Goal: Task Accomplishment & Management: Complete application form

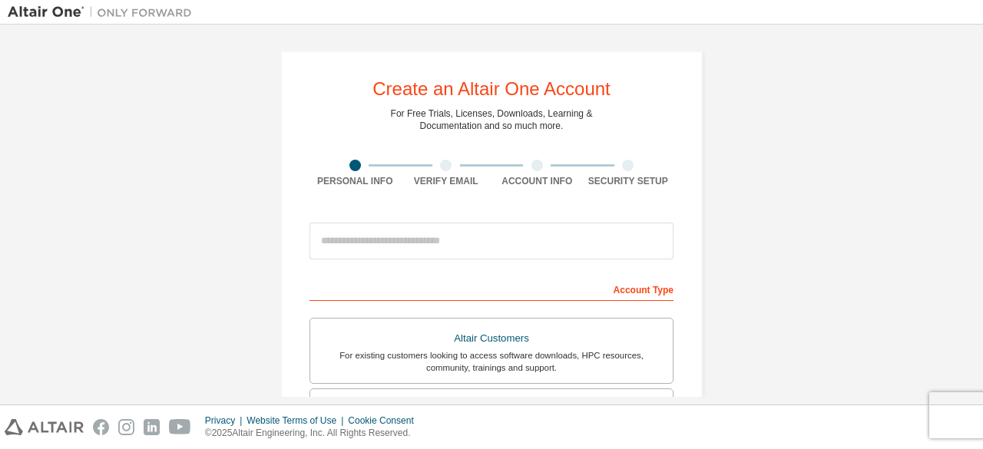
click at [763, 88] on div "Create an Altair One Account For Free Trials, Licenses, Downloads, Learning & D…" at bounding box center [491, 438] width 967 height 813
click at [678, 314] on div "Create an Altair One Account For Free Trials, Licenses, Downloads, Learning & D…" at bounding box center [491, 439] width 422 height 776
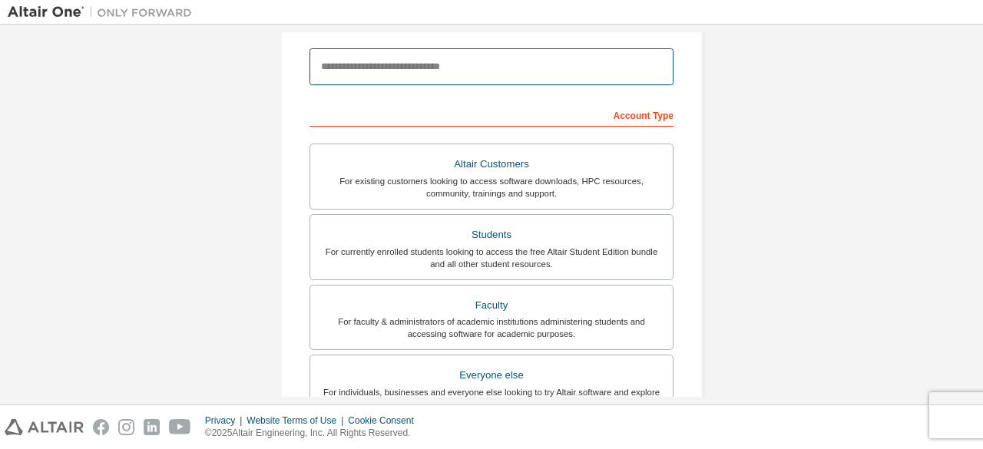
click at [341, 70] on input "email" at bounding box center [491, 66] width 364 height 37
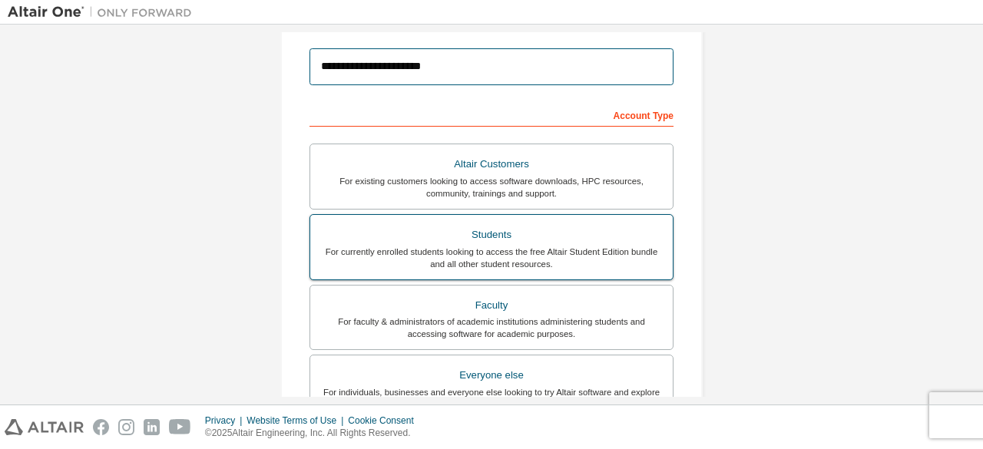
type input "**********"
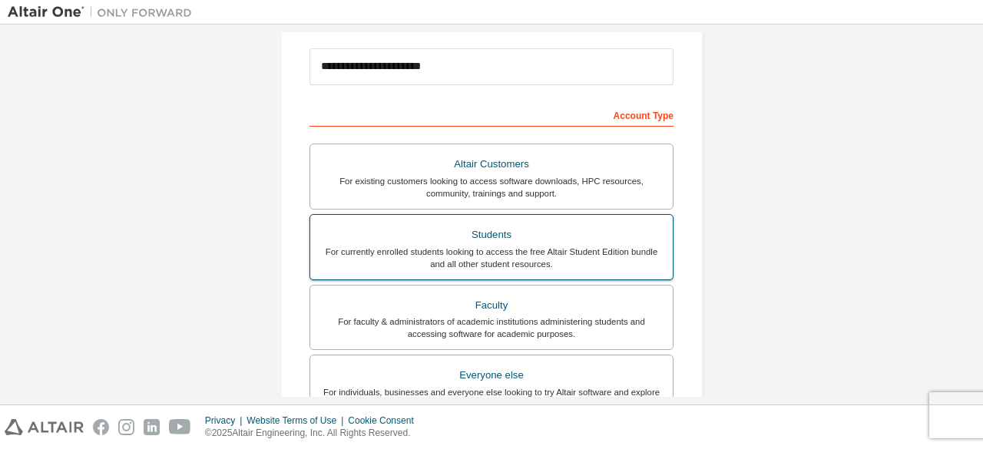
click at [461, 256] on div "For currently enrolled students looking to access the free Altair Student Editi…" at bounding box center [491, 258] width 344 height 25
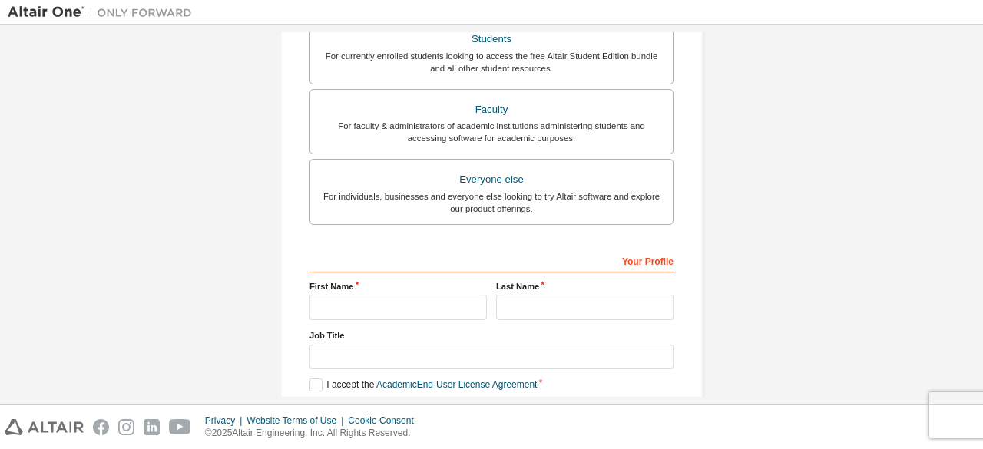
scroll to position [444, 0]
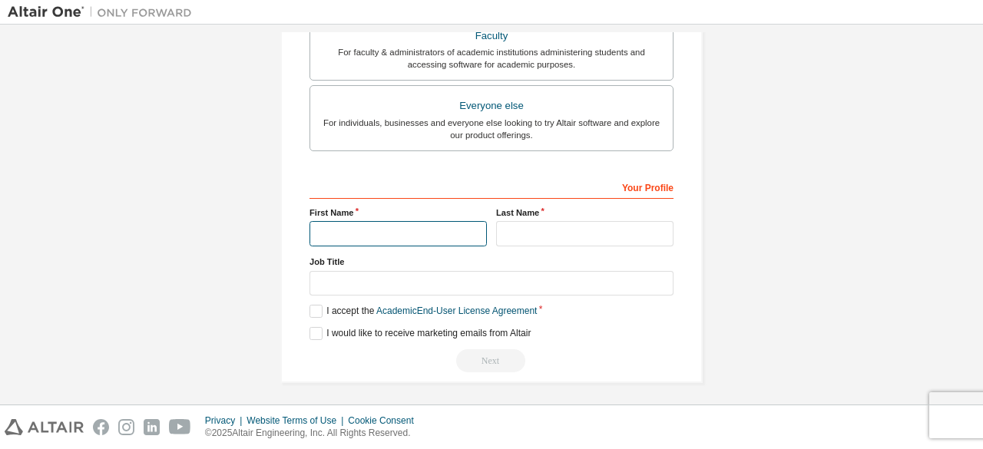
click at [445, 228] on input "text" at bounding box center [397, 233] width 177 height 25
type input "**********"
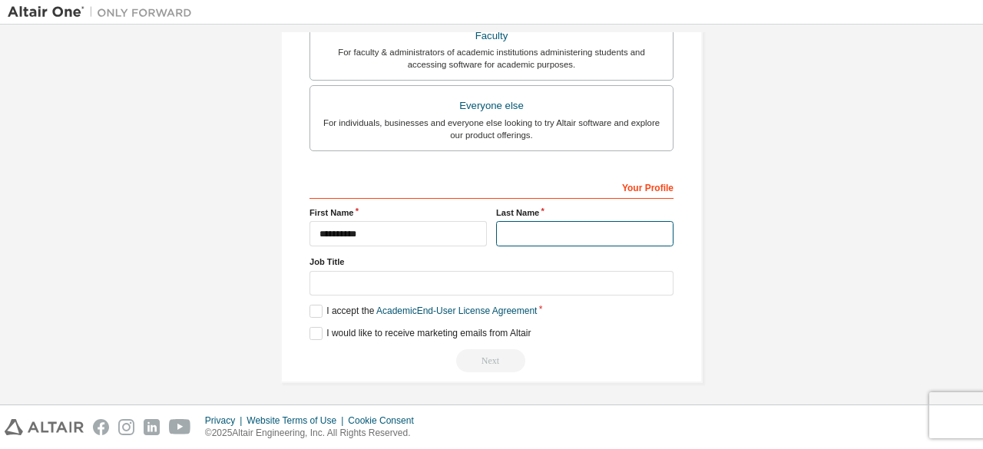
click at [508, 226] on input "text" at bounding box center [584, 233] width 177 height 25
type input "****"
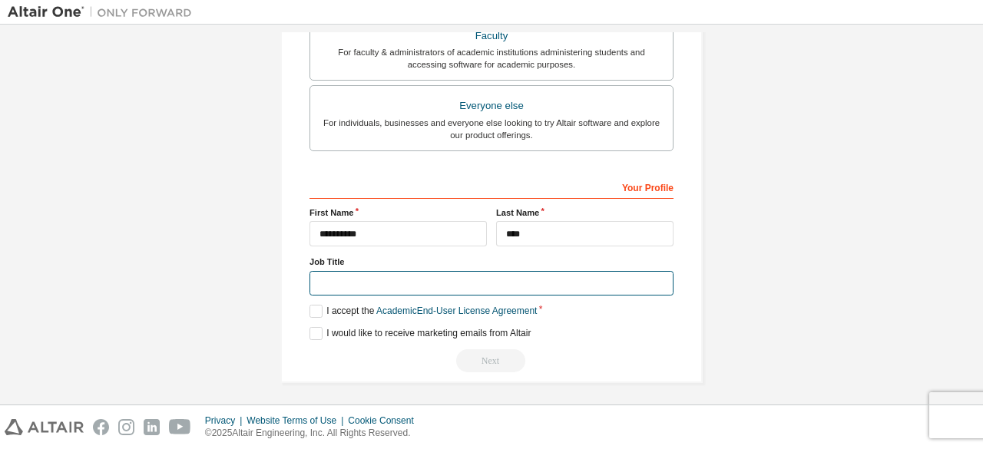
click at [335, 277] on input "text" at bounding box center [491, 283] width 364 height 25
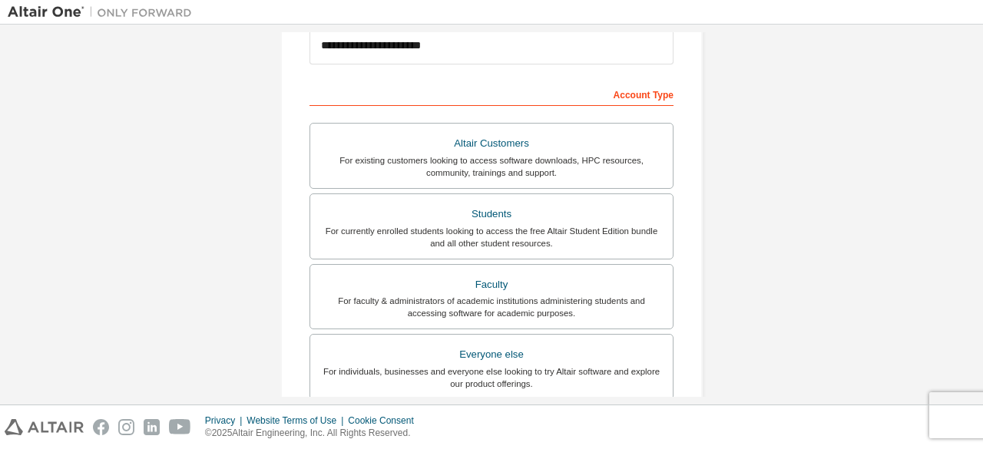
scroll to position [193, 0]
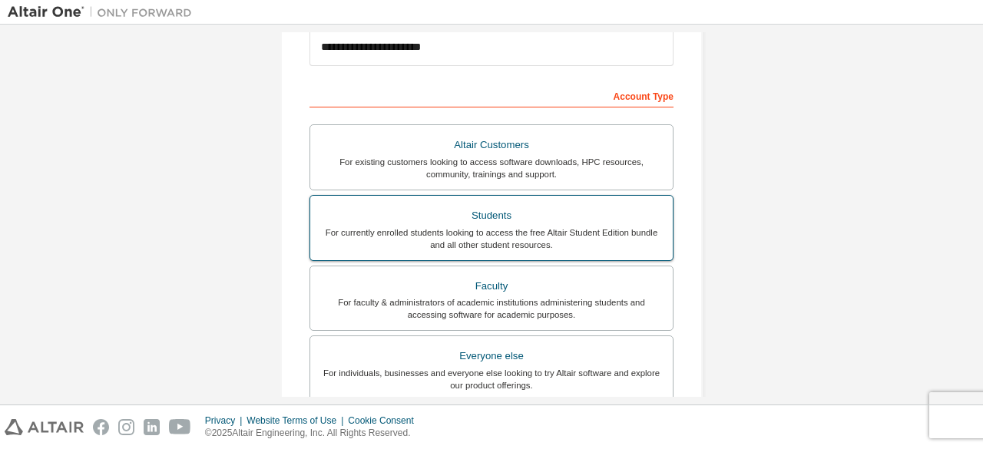
click at [562, 233] on div "For currently enrolled students looking to access the free Altair Student Editi…" at bounding box center [491, 238] width 344 height 25
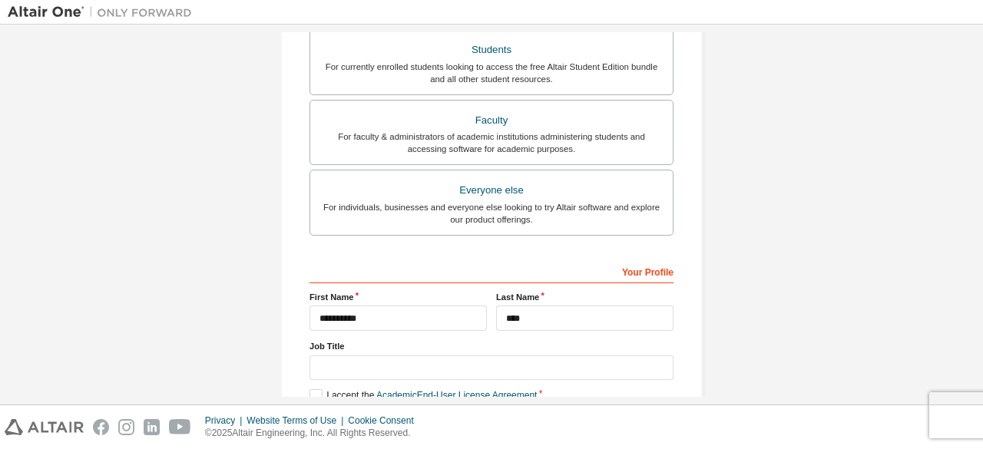
scroll to position [444, 0]
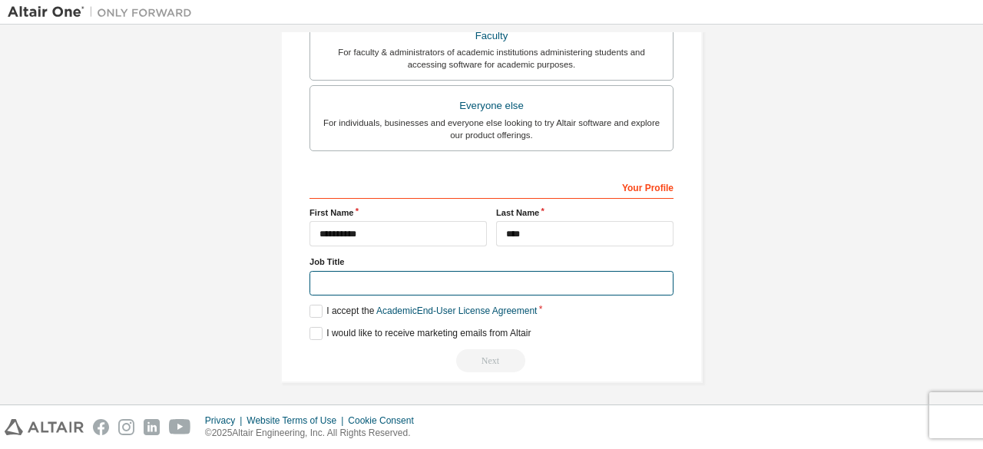
click at [546, 276] on input "text" at bounding box center [491, 283] width 364 height 25
type input "*******"
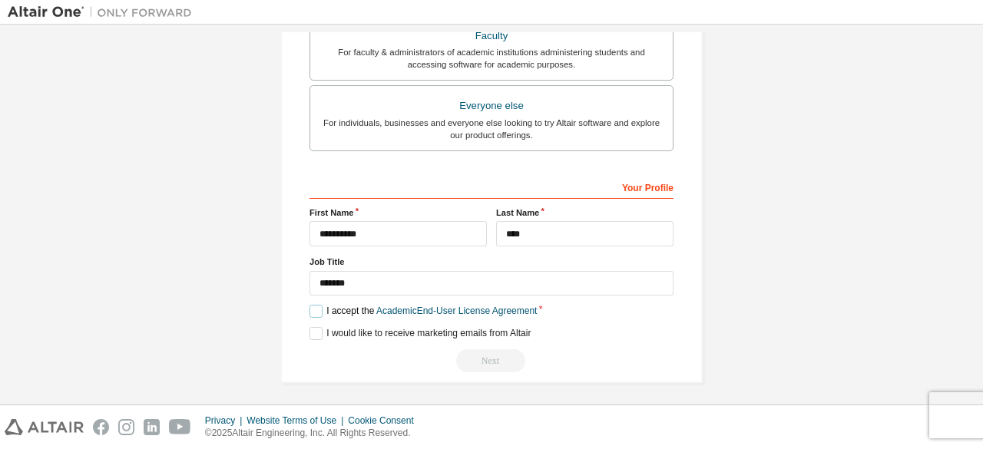
click at [315, 306] on label "I accept the Academic End-User License Agreement" at bounding box center [422, 311] width 227 height 13
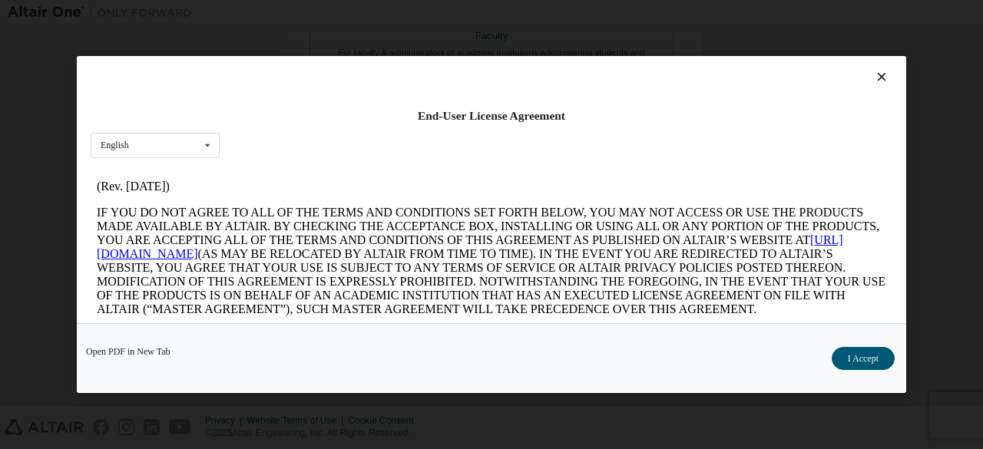
scroll to position [55, 0]
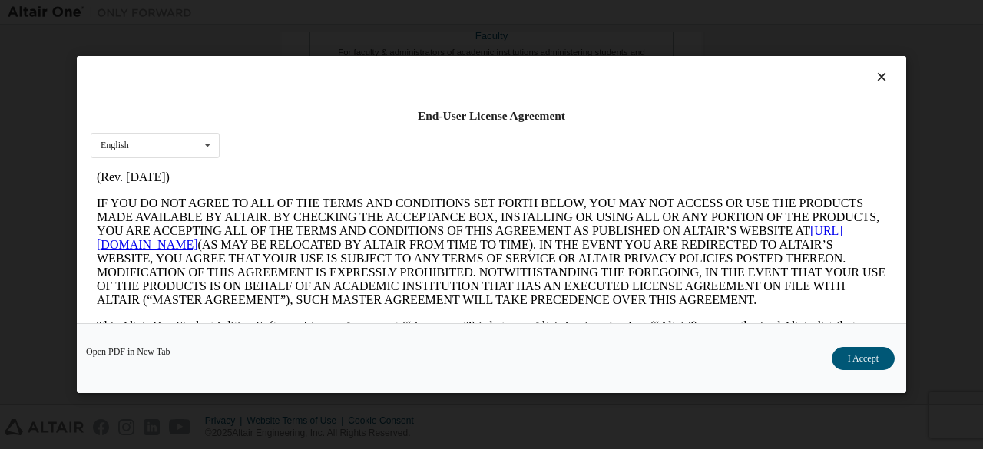
click at [875, 73] on icon at bounding box center [882, 77] width 16 height 14
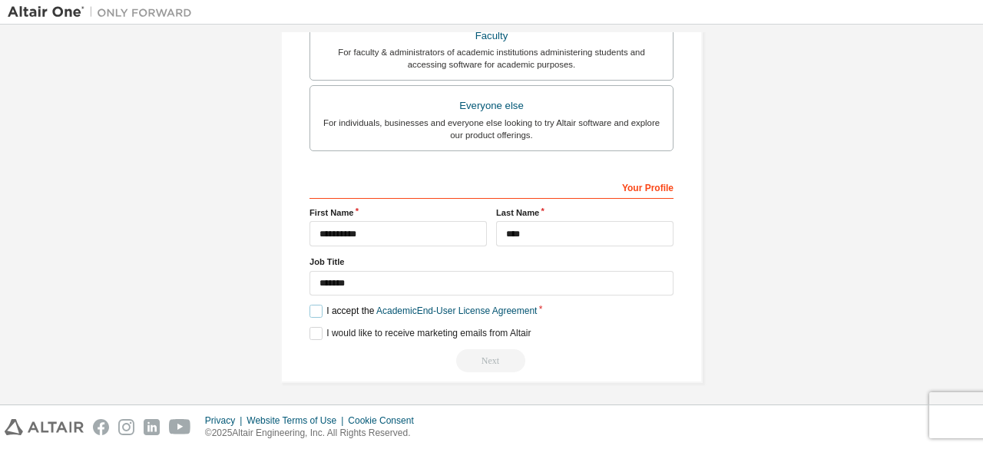
click at [318, 305] on label "I accept the Academic End-User License Agreement" at bounding box center [422, 311] width 227 height 13
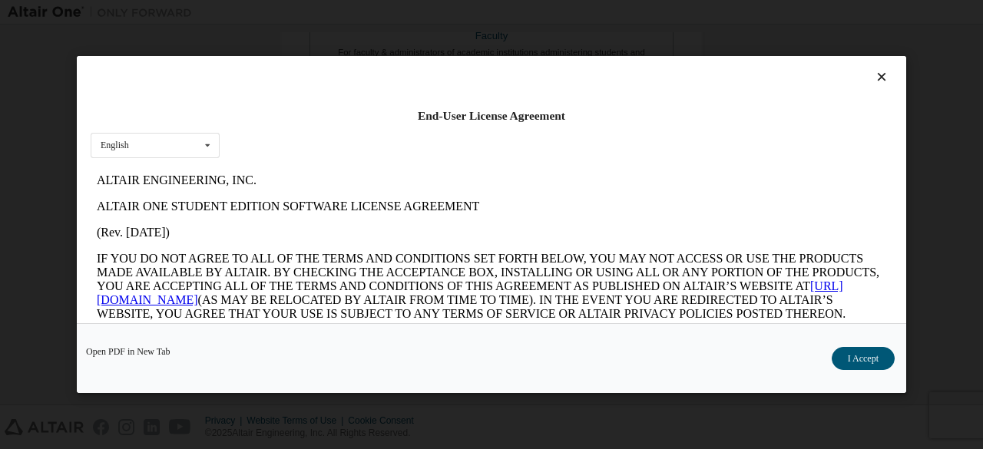
scroll to position [0, 0]
click at [858, 364] on button "I Accept" at bounding box center [862, 358] width 63 height 23
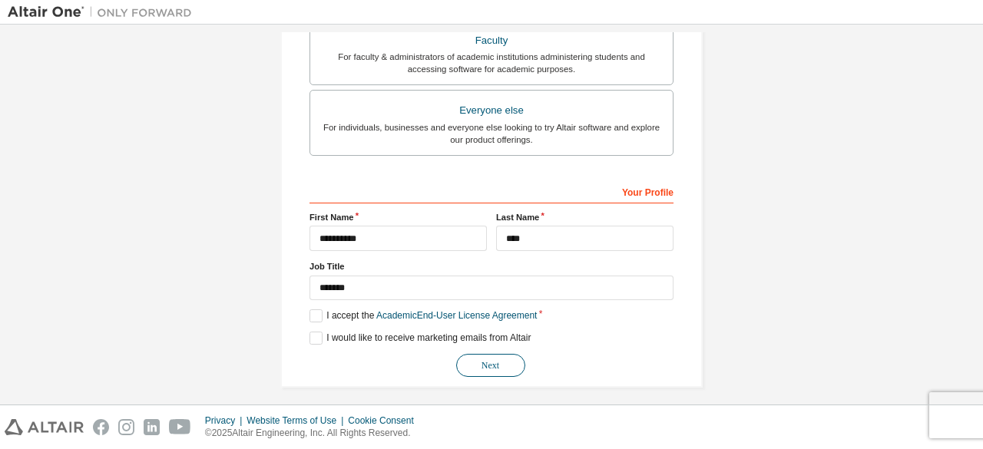
scroll to position [444, 0]
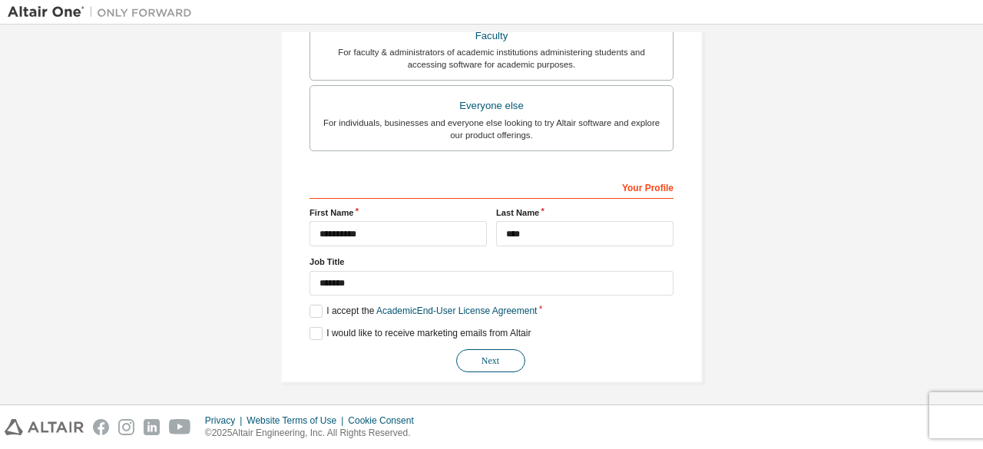
click at [481, 362] on button "Next" at bounding box center [490, 360] width 69 height 23
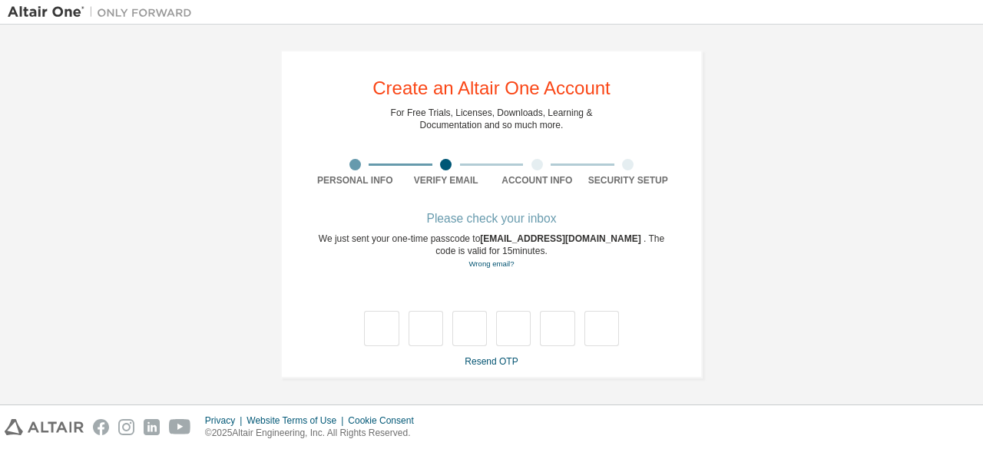
scroll to position [0, 0]
click at [501, 359] on link "Resend OTP" at bounding box center [490, 362] width 53 height 11
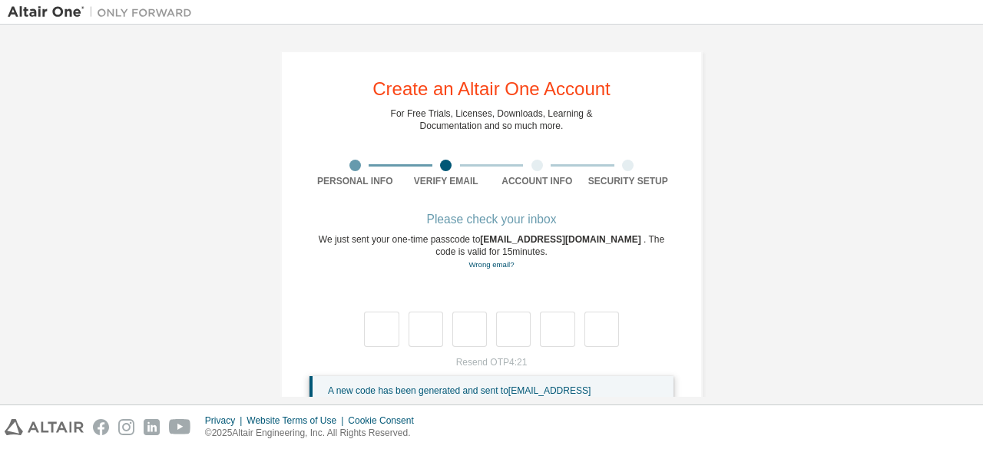
scroll to position [60, 0]
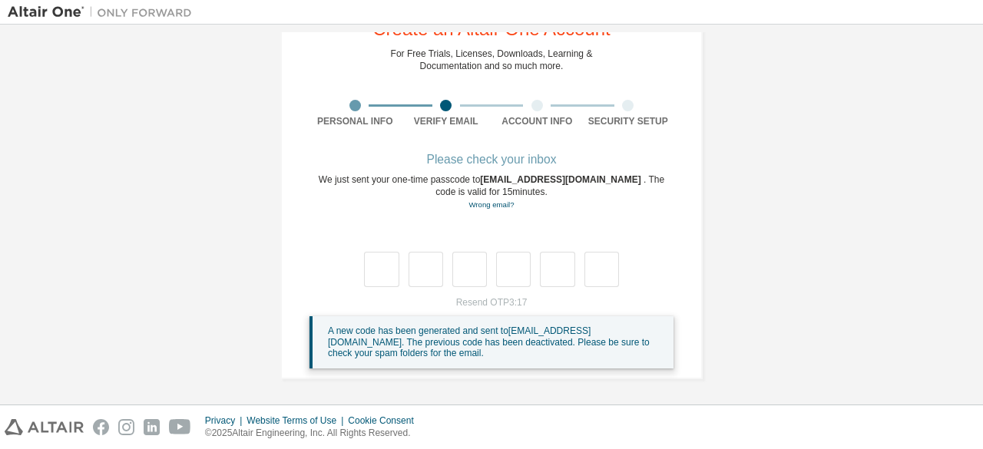
click at [467, 305] on div "Resend OTP 3:17 A new code has been generated and sent to [EMAIL_ADDRESS][DOMAI…" at bounding box center [491, 332] width 364 height 72
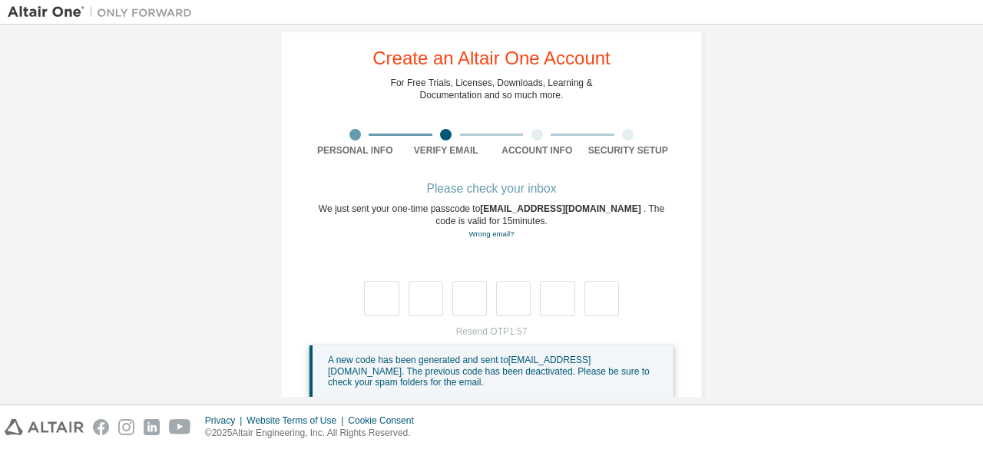
scroll to position [29, 0]
click at [492, 332] on link "Resend OTP" at bounding box center [490, 333] width 53 height 11
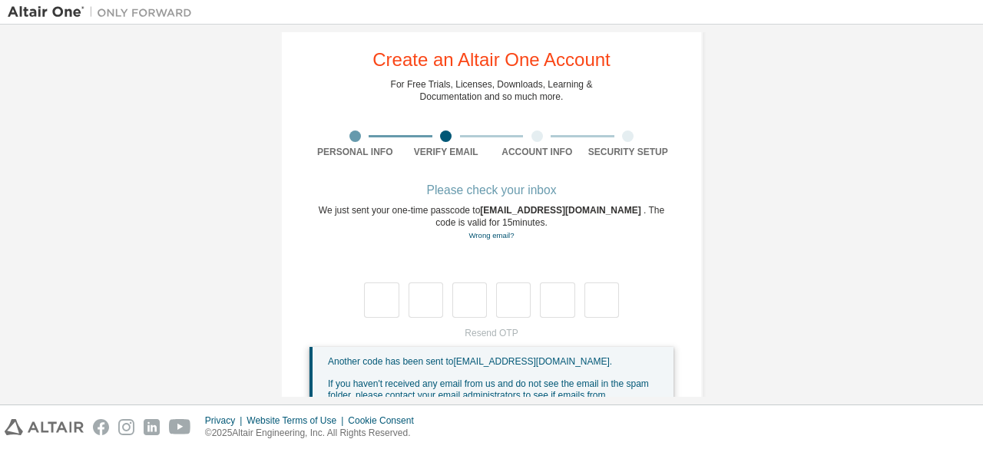
scroll to position [139, 0]
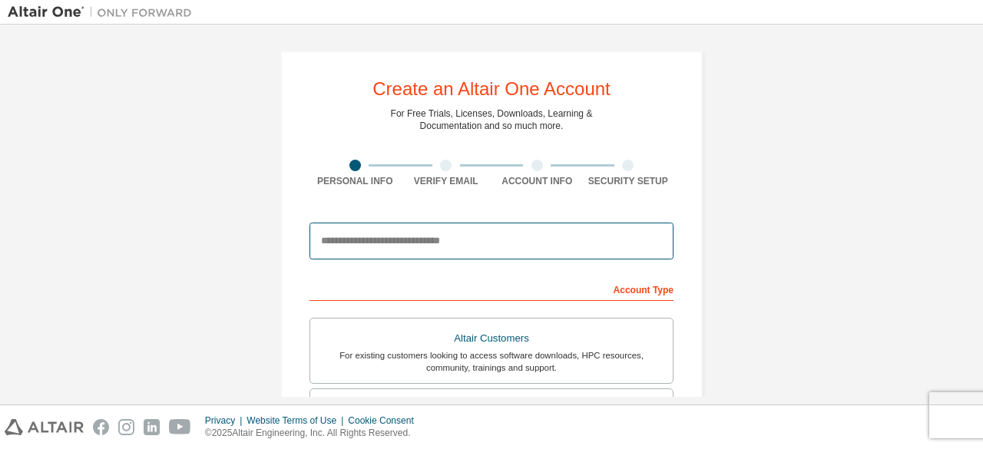
click at [411, 238] on input "email" at bounding box center [491, 241] width 364 height 37
type input "**********"
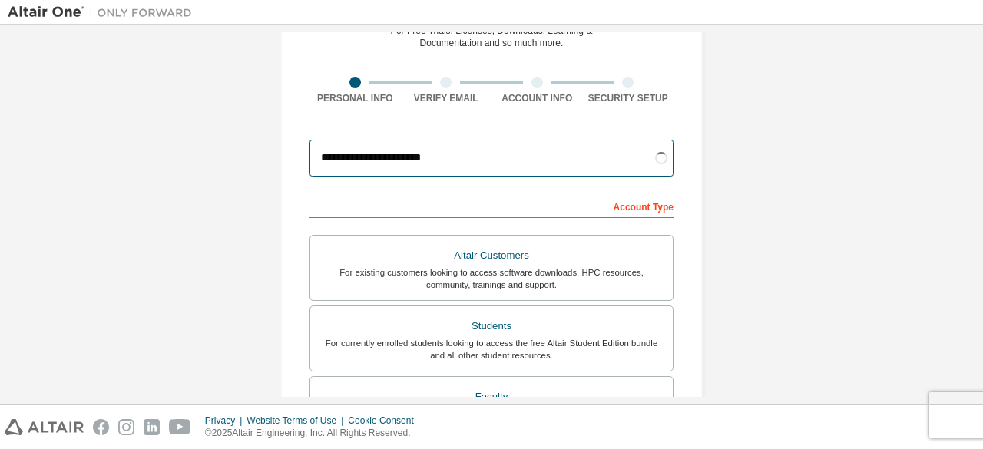
scroll to position [84, 0]
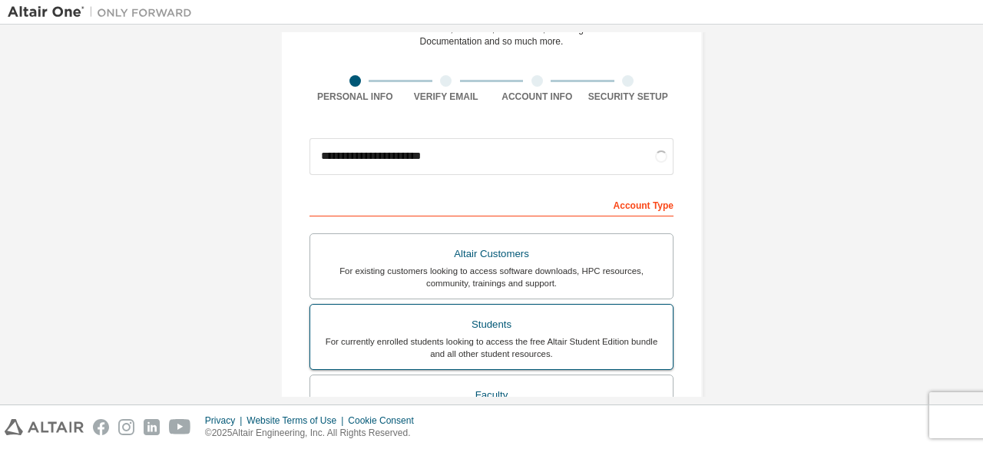
click at [421, 343] on div "For currently enrolled students looking to access the free Altair Student Editi…" at bounding box center [491, 347] width 344 height 25
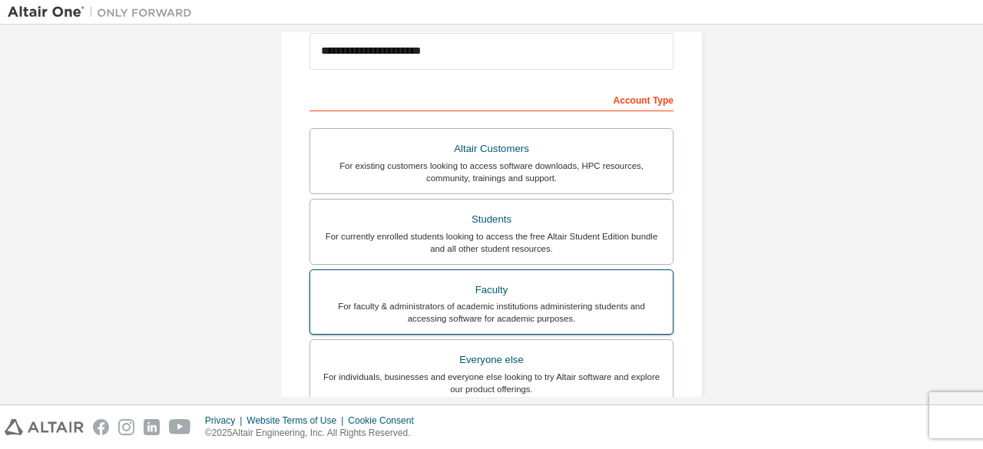
scroll to position [345, 0]
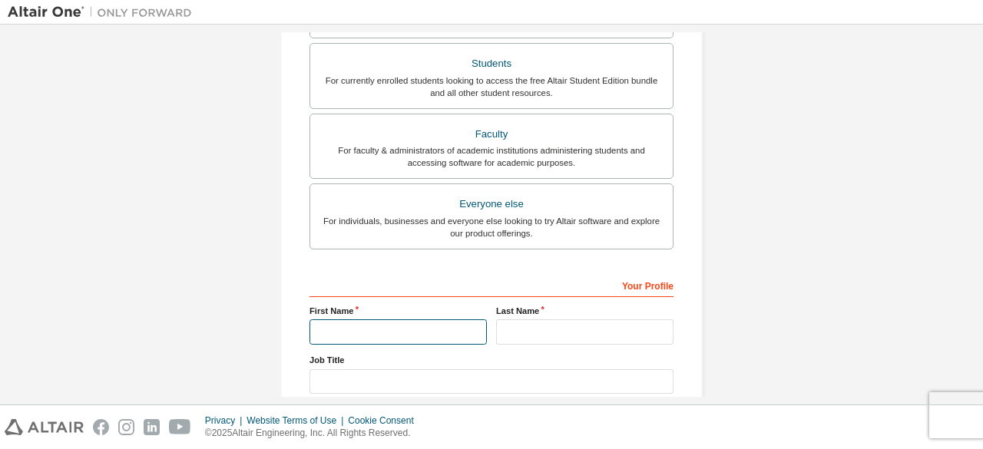
click at [407, 334] on input "text" at bounding box center [397, 331] width 177 height 25
type input "**********"
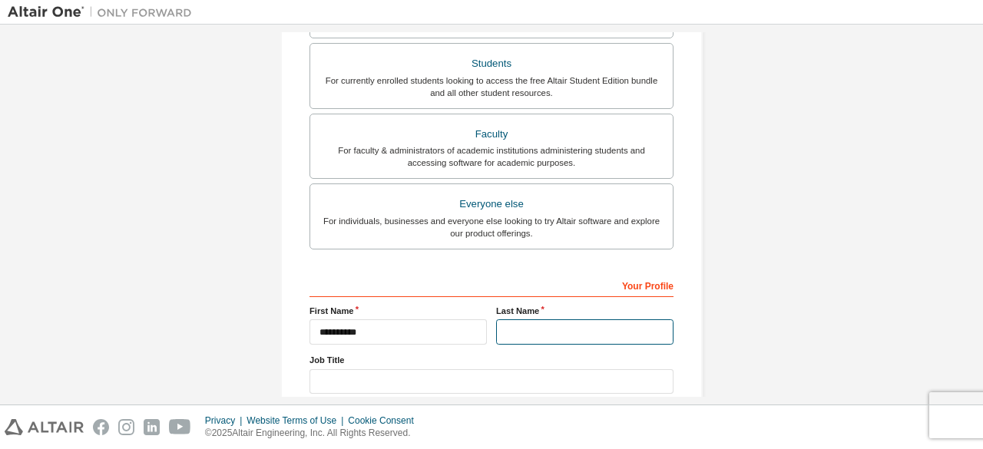
click at [524, 332] on input "text" at bounding box center [584, 331] width 177 height 25
type input "****"
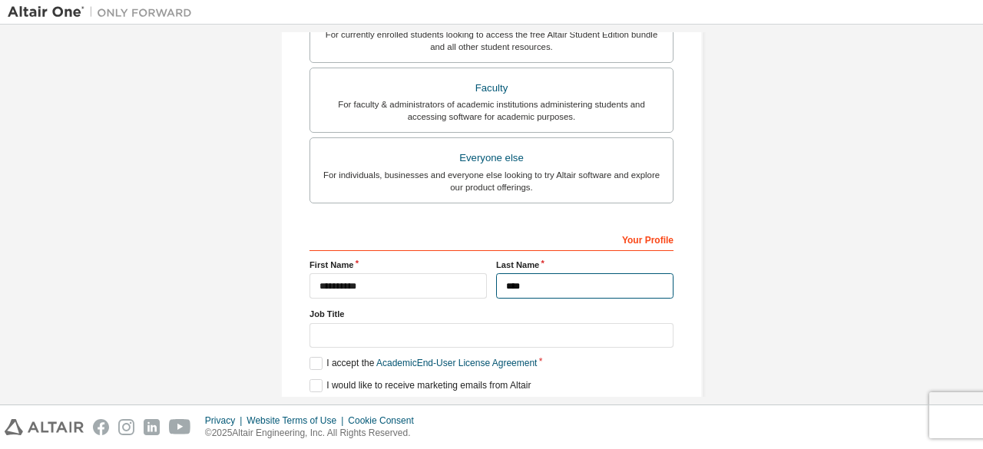
scroll to position [392, 0]
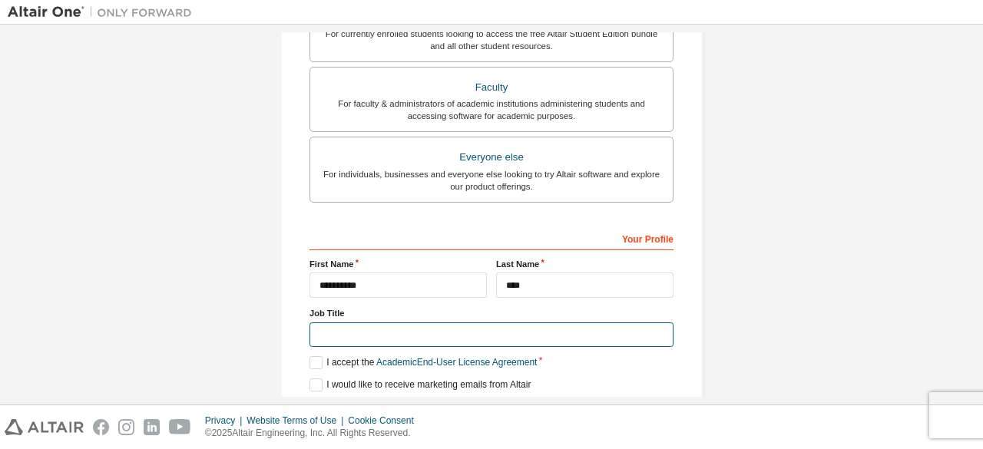
click at [425, 330] on input "text" at bounding box center [491, 334] width 364 height 25
type input "*******"
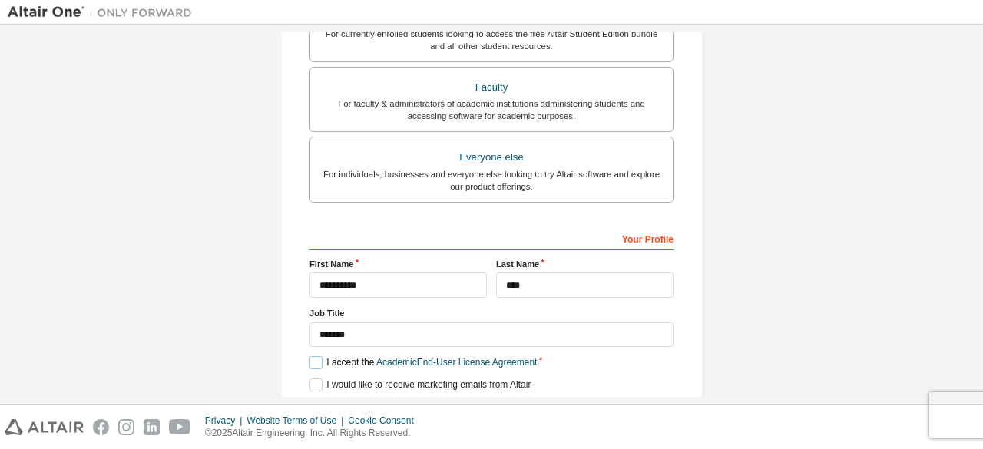
click at [309, 356] on label "I accept the Academic End-User License Agreement" at bounding box center [422, 362] width 227 height 13
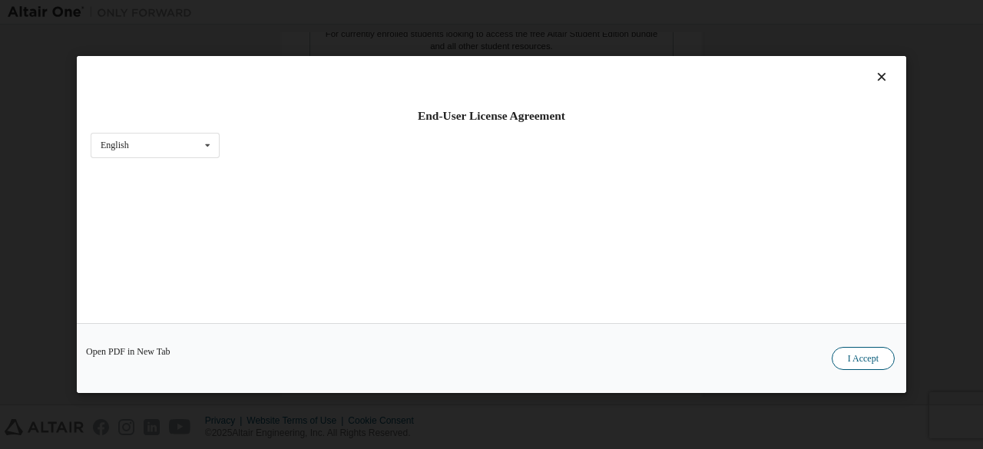
click at [863, 358] on button "I Accept" at bounding box center [862, 358] width 63 height 23
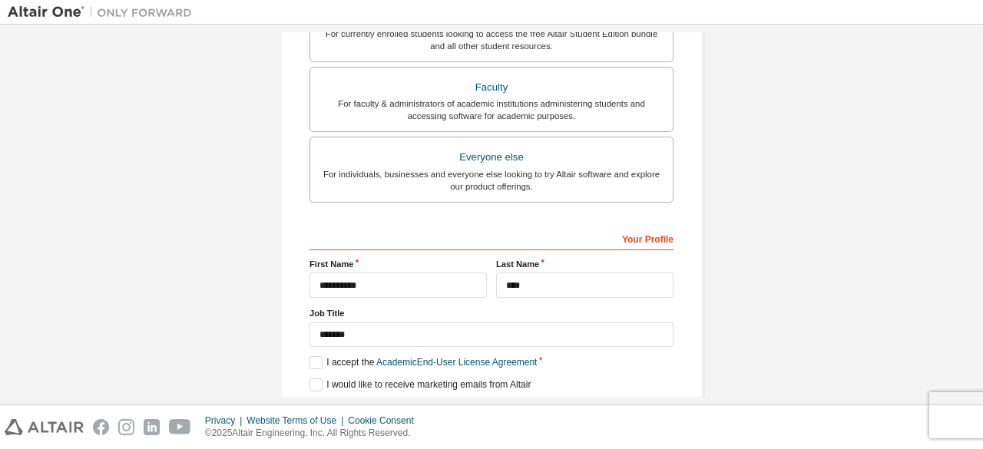
scroll to position [444, 0]
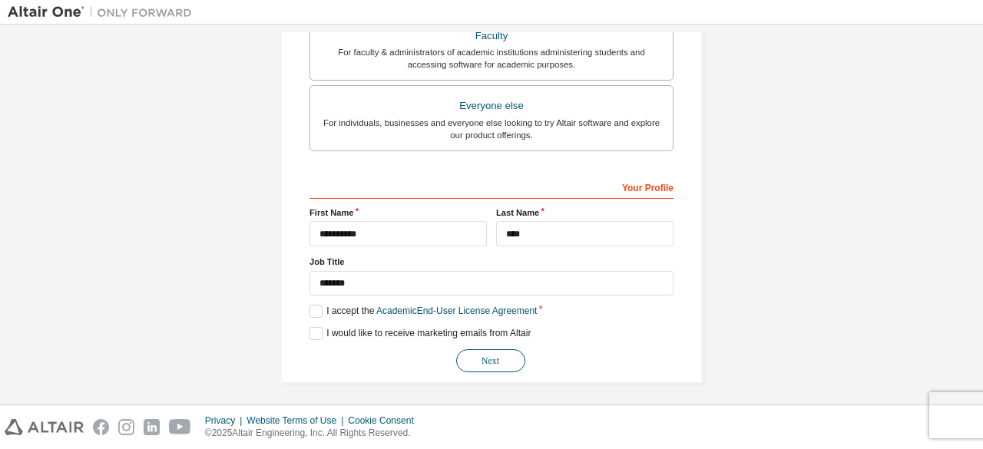
click at [471, 360] on button "Next" at bounding box center [490, 360] width 69 height 23
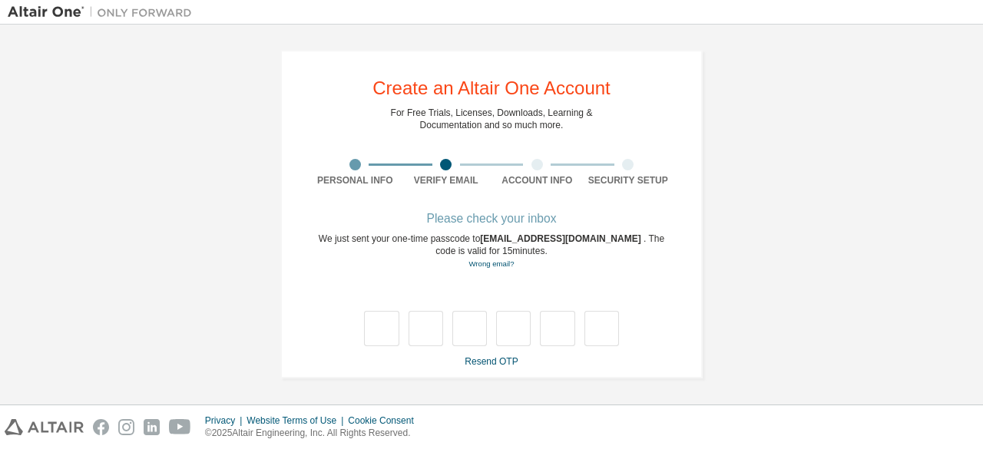
scroll to position [0, 0]
click at [477, 364] on link "Resend OTP" at bounding box center [490, 362] width 53 height 11
click at [491, 362] on link "Resend OTP" at bounding box center [490, 362] width 53 height 11
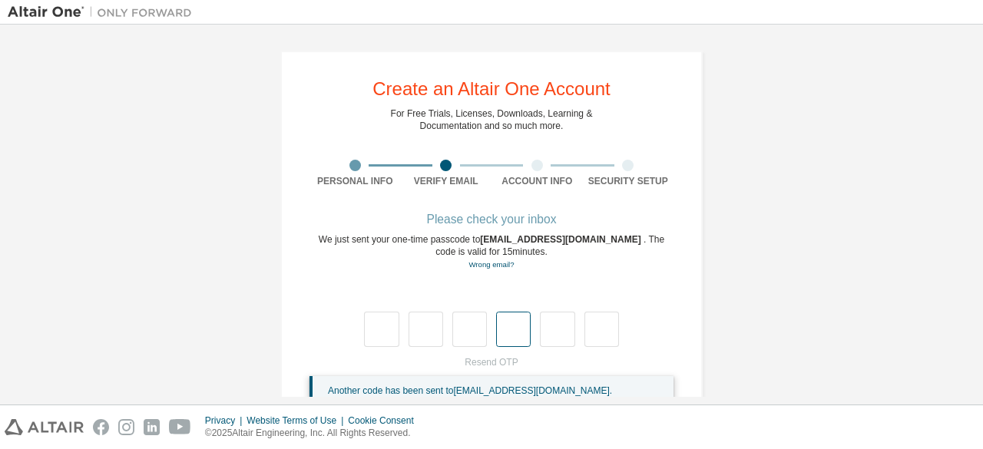
scroll to position [139, 0]
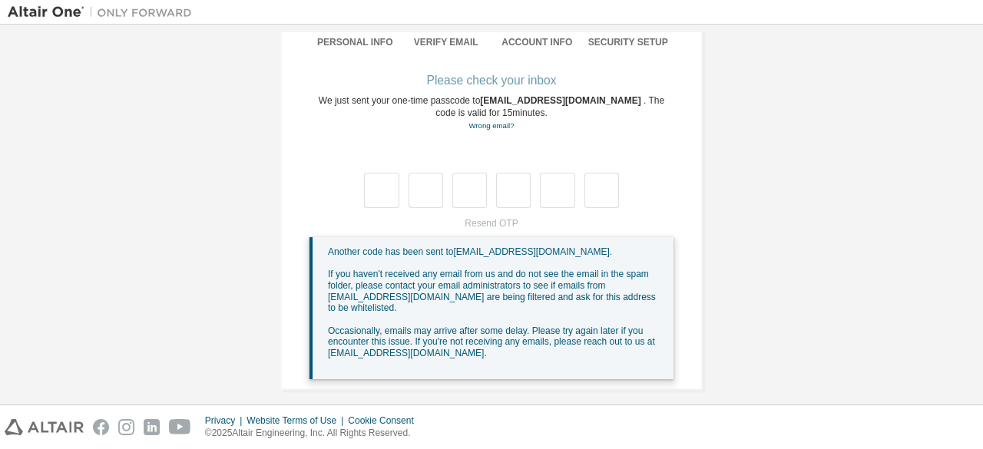
click at [702, 253] on div "**********" at bounding box center [491, 150] width 459 height 515
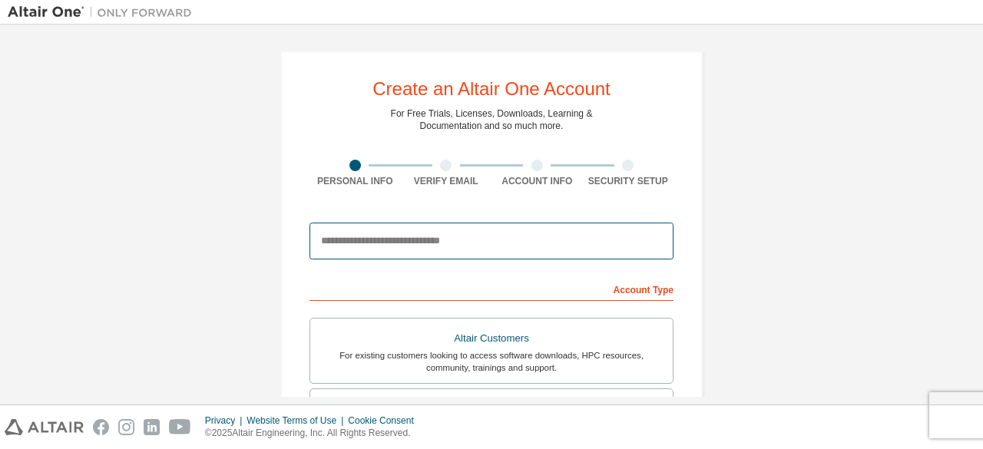
click at [415, 236] on input "email" at bounding box center [491, 241] width 364 height 37
type input "**********"
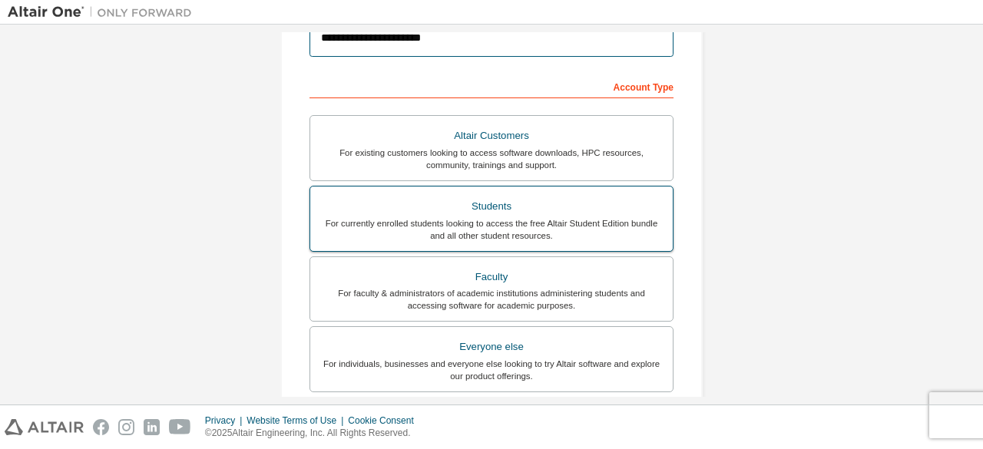
scroll to position [203, 0]
click at [478, 207] on div "Students" at bounding box center [491, 205] width 344 height 21
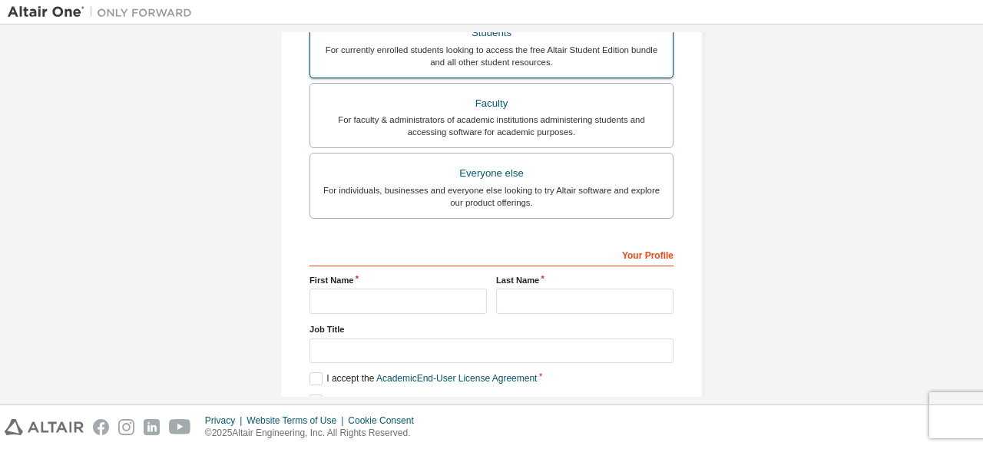
scroll to position [394, 0]
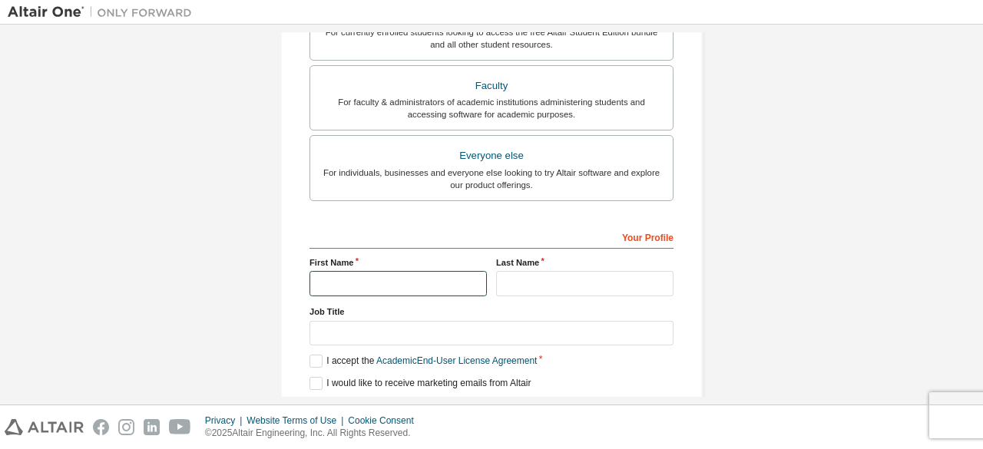
click at [407, 280] on input "text" at bounding box center [397, 283] width 177 height 25
type input "**********"
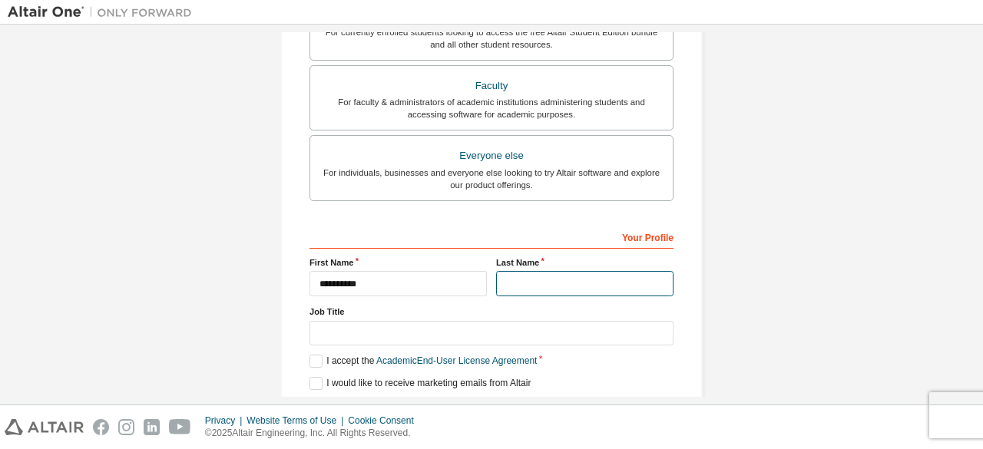
click at [571, 276] on input "text" at bounding box center [584, 283] width 177 height 25
type input "****"
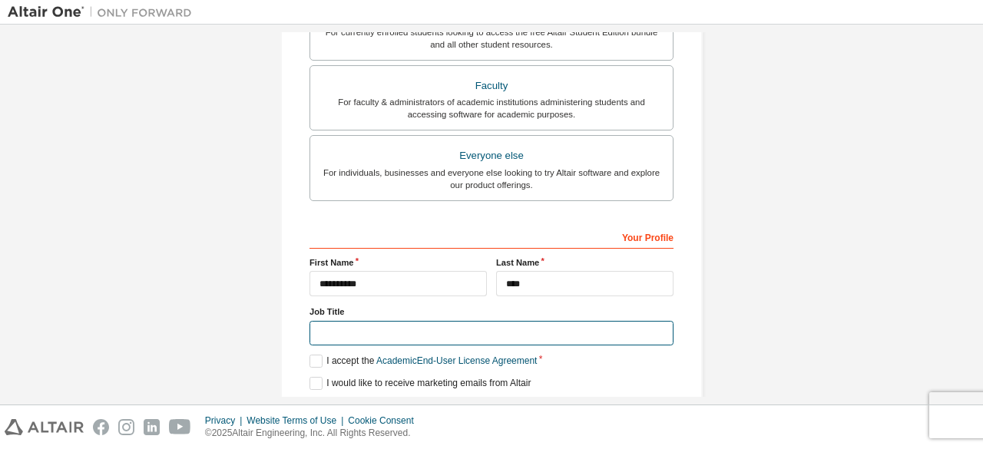
click at [547, 323] on input "text" at bounding box center [491, 333] width 364 height 25
type input "*******"
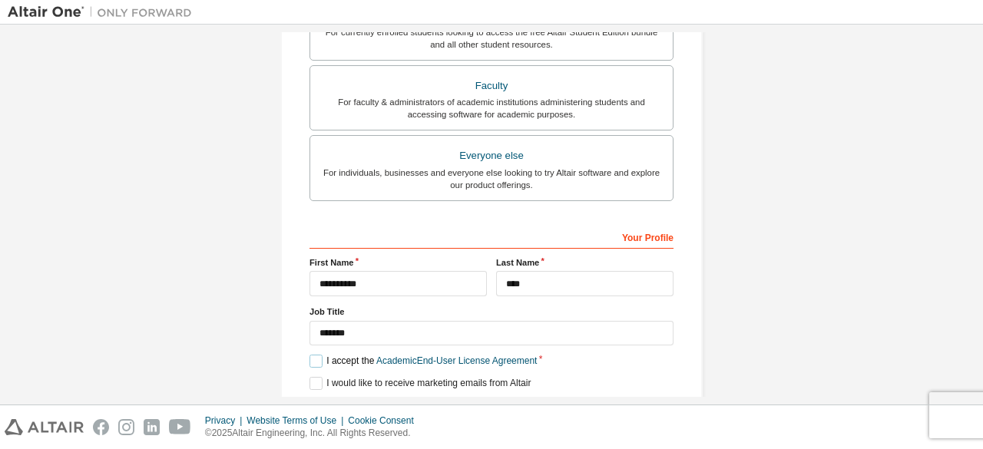
click at [312, 355] on label "I accept the Academic End-User License Agreement" at bounding box center [422, 361] width 227 height 13
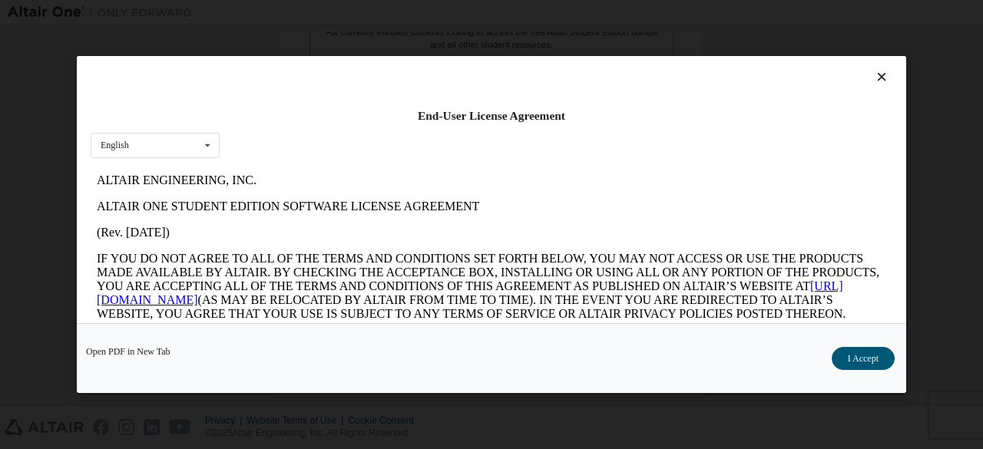
scroll to position [0, 0]
click at [861, 352] on button "I Accept" at bounding box center [862, 358] width 63 height 23
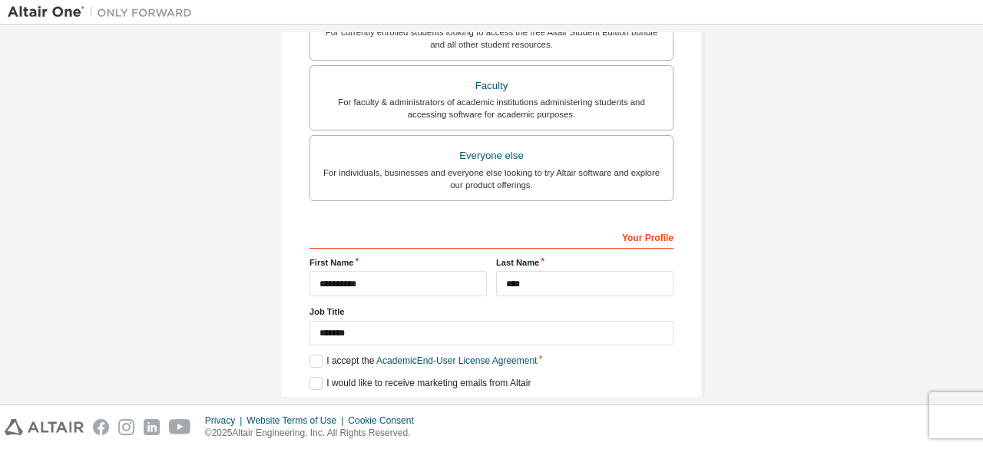
scroll to position [444, 0]
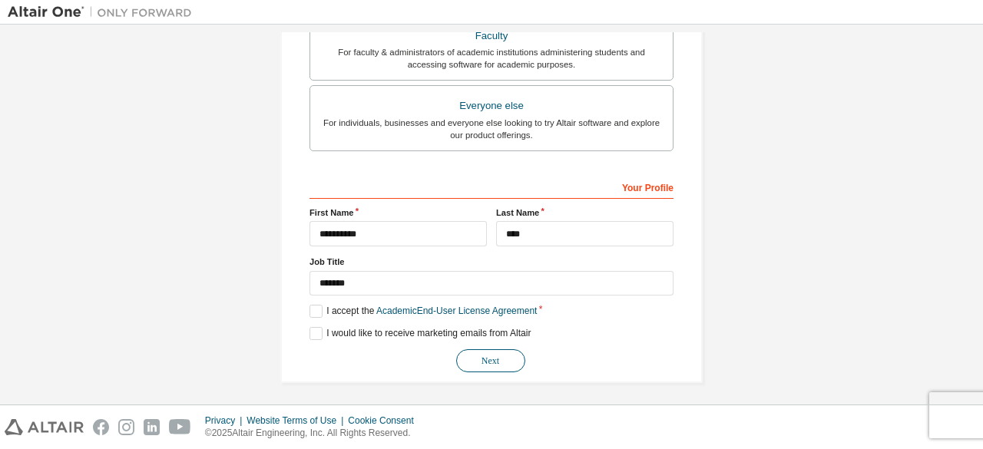
click at [491, 360] on button "Next" at bounding box center [490, 360] width 69 height 23
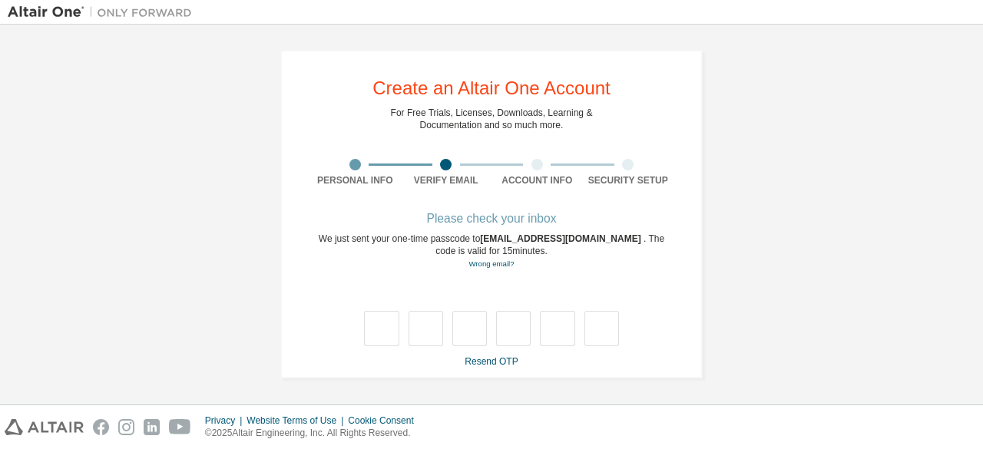
scroll to position [0, 0]
type input "*"
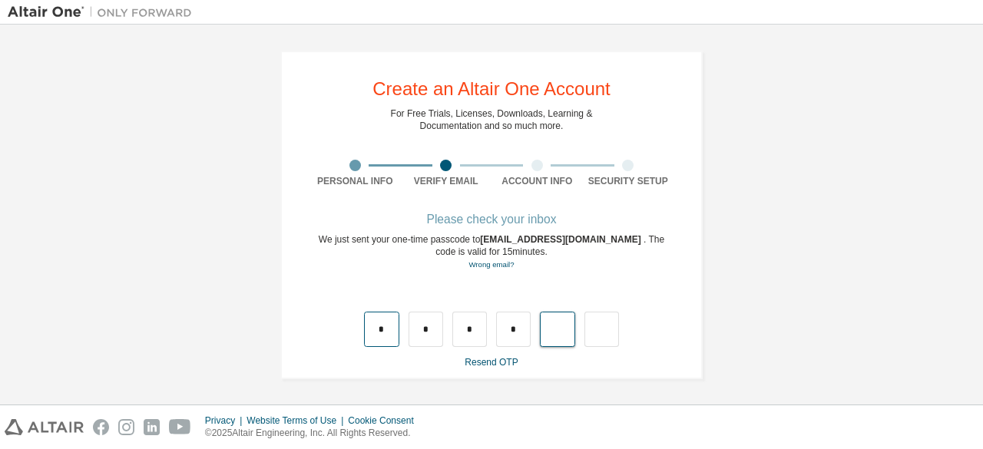
type input "*"
